Goal: Navigation & Orientation: Find specific page/section

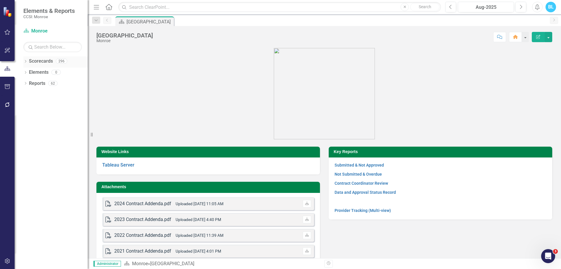
click at [25, 65] on div "Dropdown Scorecards 296" at bounding box center [55, 61] width 64 height 11
click at [25, 63] on icon "Dropdown" at bounding box center [25, 61] width 4 height 3
click at [28, 72] on icon "Dropdown" at bounding box center [28, 72] width 4 height 4
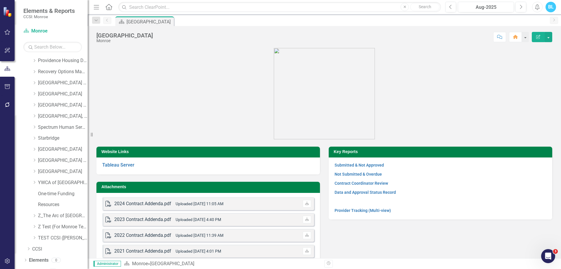
scroll to position [330, 0]
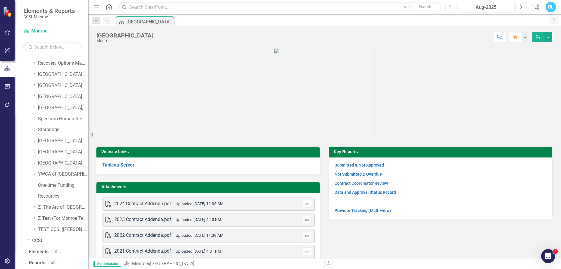
click at [48, 165] on link "[GEOGRAPHIC_DATA]" at bounding box center [63, 163] width 50 height 7
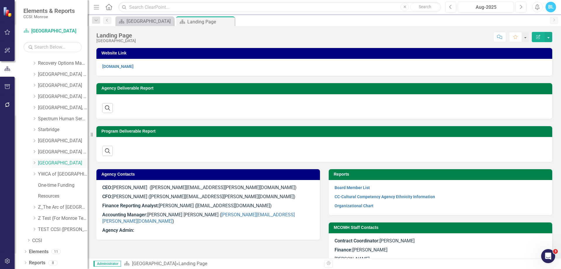
click at [36, 164] on icon "Dropdown" at bounding box center [34, 163] width 4 height 4
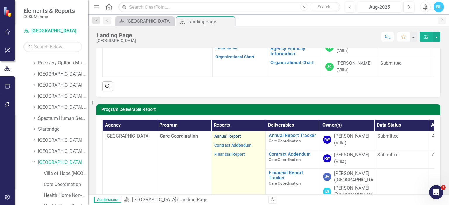
click at [230, 134] on link "Annual Report" at bounding box center [227, 136] width 27 height 5
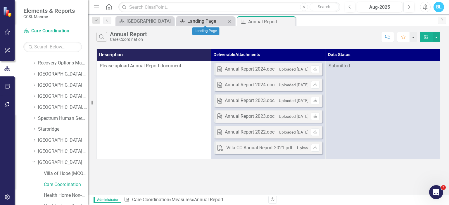
click at [203, 22] on div "Landing Page" at bounding box center [206, 21] width 39 height 7
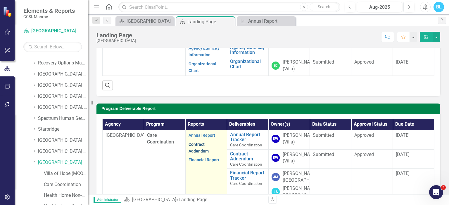
click at [196, 154] on link "Contract Addendum" at bounding box center [198, 147] width 20 height 11
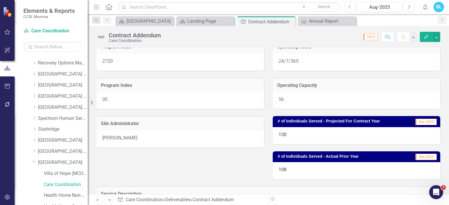
scroll to position [85, 0]
